Goal: Information Seeking & Learning: Learn about a topic

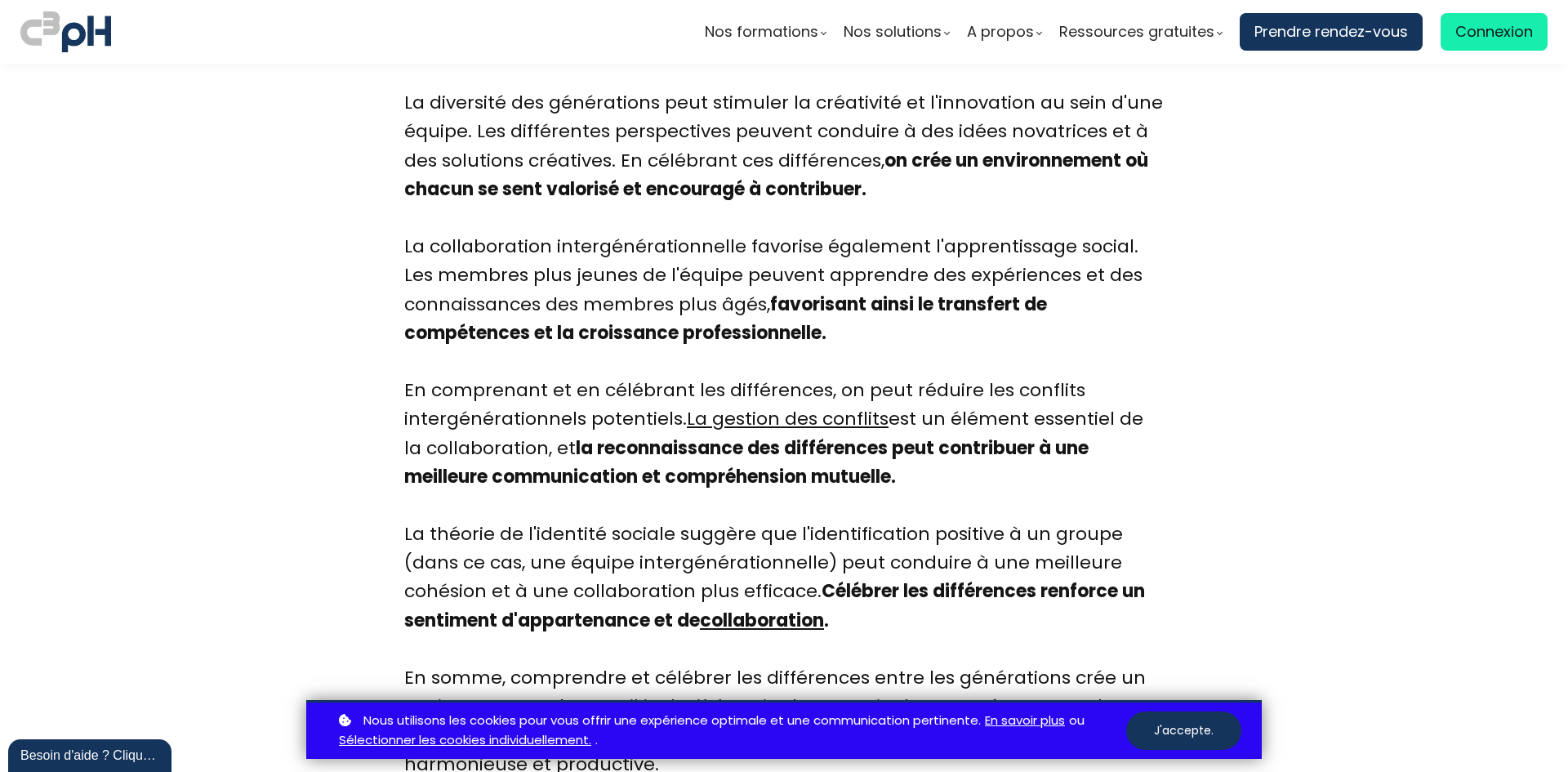
scroll to position [2204, 0]
